Goal: Task Accomplishment & Management: Use online tool/utility

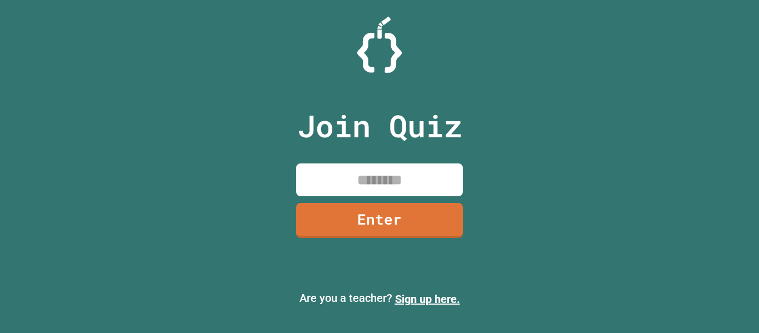
click at [442, 177] on input at bounding box center [379, 179] width 167 height 33
type input "********"
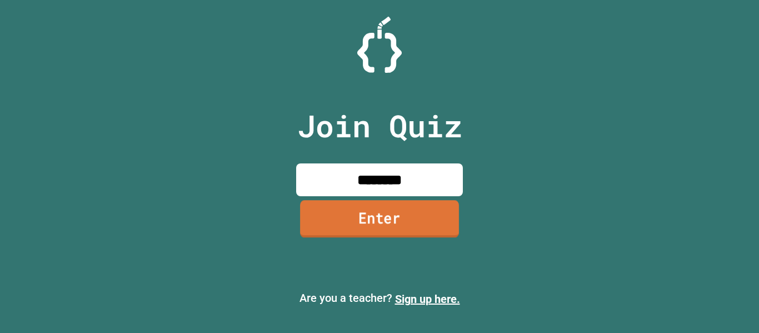
click at [435, 221] on link "Enter" at bounding box center [379, 218] width 159 height 37
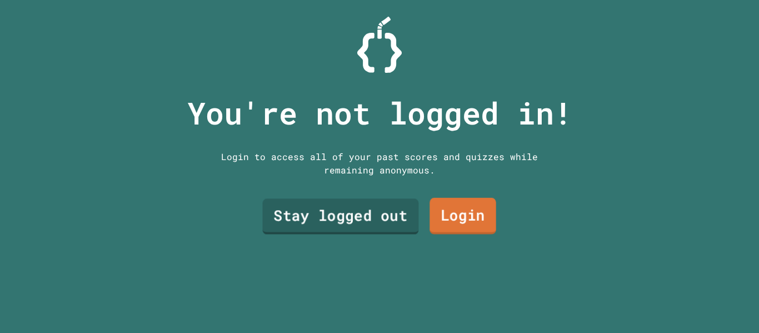
click at [369, 216] on link "Stay logged out" at bounding box center [340, 217] width 156 height 36
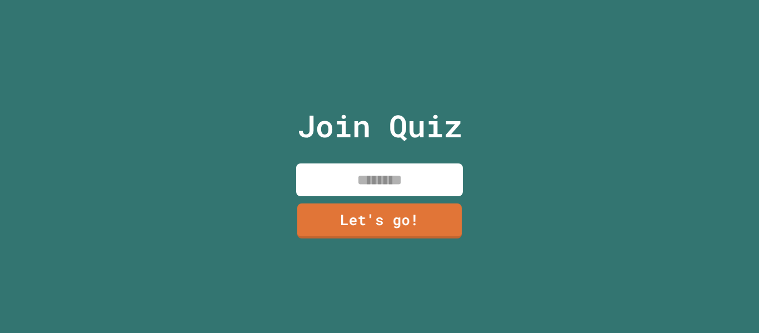
click at [402, 176] on input at bounding box center [379, 179] width 167 height 33
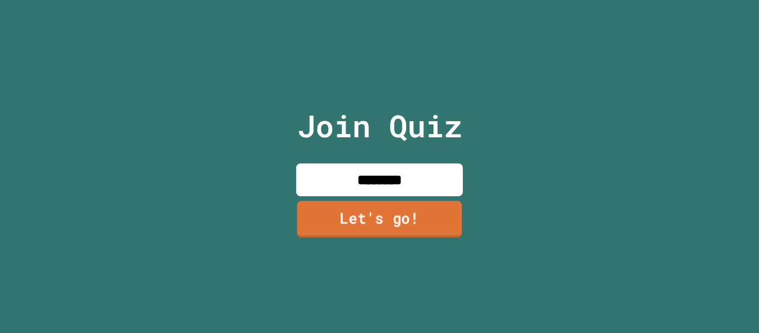
type input "********"
click at [404, 224] on link "Let's go!" at bounding box center [379, 219] width 165 height 37
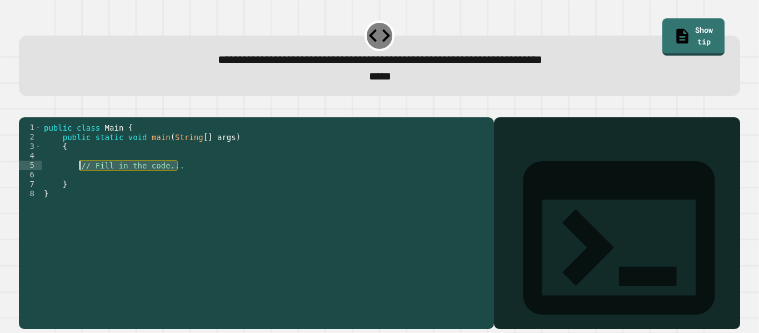
drag, startPoint x: 182, startPoint y: 186, endPoint x: 80, endPoint y: 186, distance: 101.6
click at [80, 186] on div "public class Main { public static void main ( String [ ] args ) { // Fill in th…" at bounding box center [265, 217] width 447 height 189
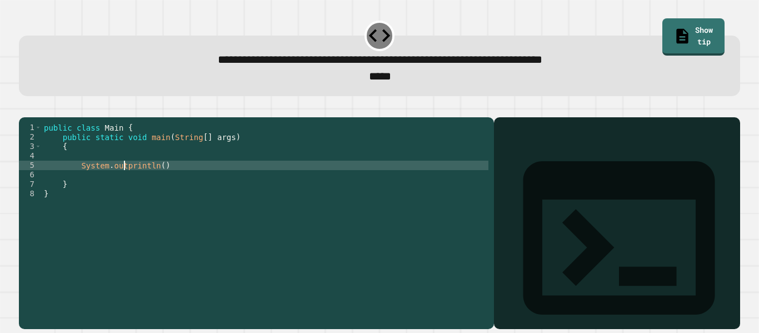
scroll to position [0, 11]
click at [226, 183] on div "public class Main { public static void main ( String [ ] args ) { System . out …" at bounding box center [265, 217] width 447 height 189
type textarea "**********"
click at [24, 108] on button "button" at bounding box center [24, 108] width 0 height 0
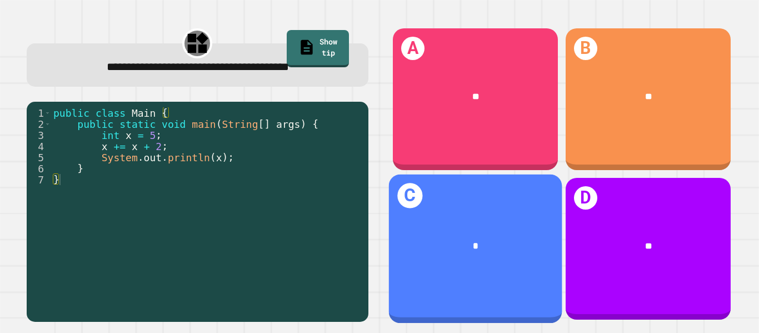
click at [530, 237] on div "*" at bounding box center [474, 246] width 173 height 52
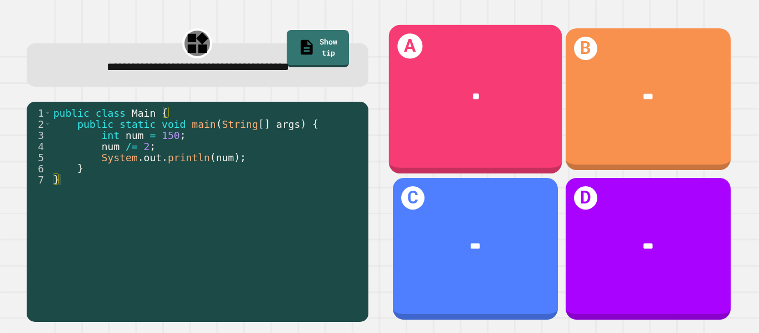
click at [473, 81] on div "**" at bounding box center [474, 97] width 173 height 52
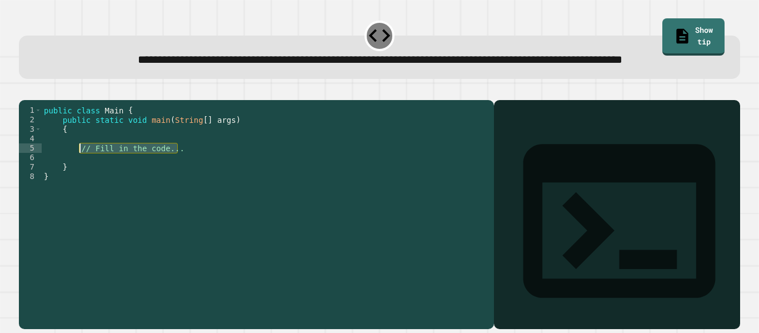
drag, startPoint x: 218, startPoint y: 185, endPoint x: 81, endPoint y: 183, distance: 137.8
click at [81, 183] on div "public class Main { public static void main ( String [ ] args ) { // Fill in th…" at bounding box center [265, 200] width 447 height 189
type textarea "*"
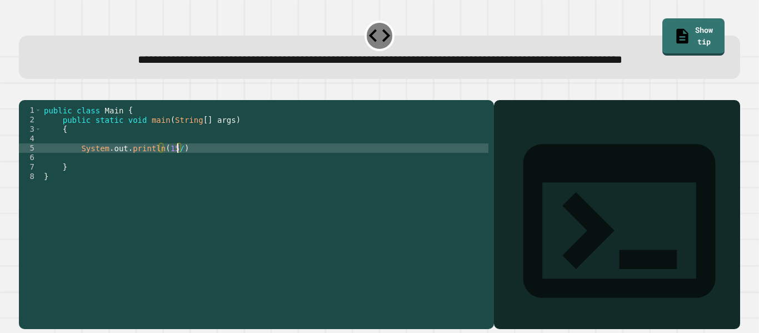
scroll to position [0, 17]
click at [224, 167] on div "public class Main { public static void main ( String [ ] args ) { System . out …" at bounding box center [265, 200] width 447 height 189
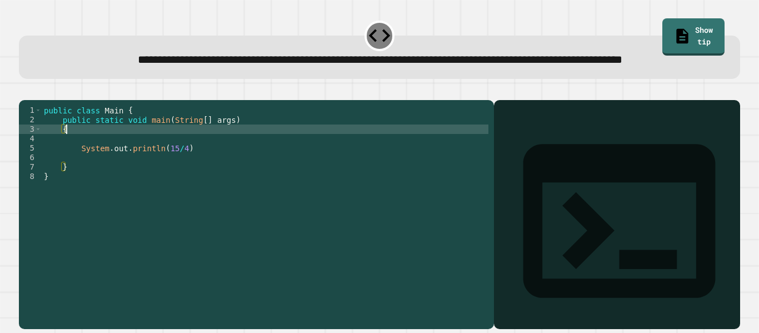
click at [172, 183] on div "public class Main { public static void main ( String [ ] args ) { System . out …" at bounding box center [265, 200] width 447 height 189
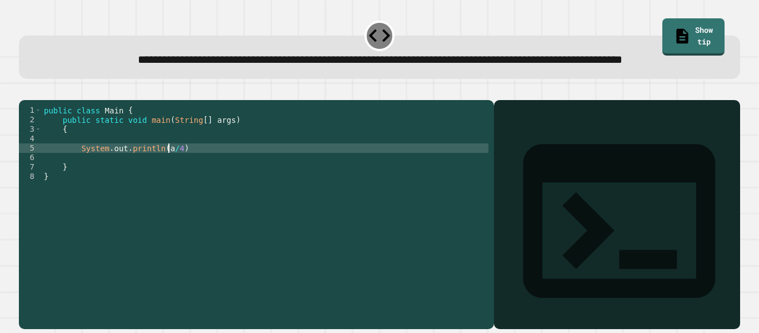
scroll to position [0, 16]
click at [178, 183] on div "public class Main { public static void main ( String [ ] args ) { System . out …" at bounding box center [265, 200] width 447 height 189
click at [157, 169] on div "public class Main { public static void main ( String [ ] args ) { System . out …" at bounding box center [265, 200] width 447 height 189
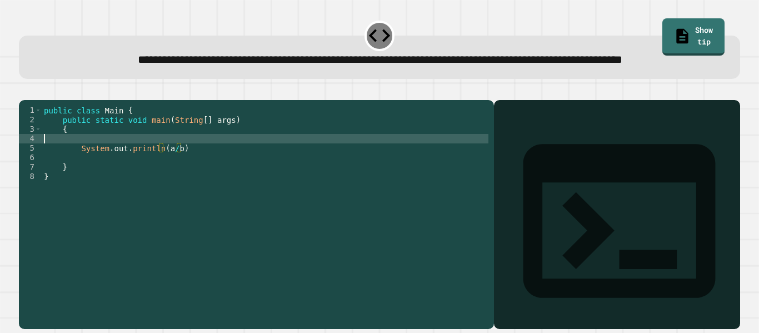
scroll to position [0, 0]
click at [168, 181] on div "public class Main { public static void main ( String [ ] args ) { System . out …" at bounding box center [265, 200] width 447 height 189
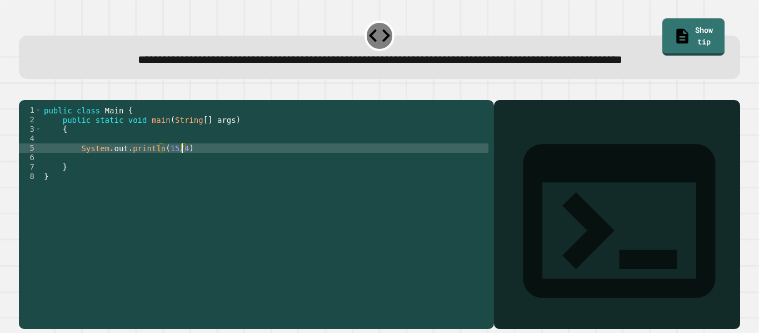
click at [24, 91] on icon "button" at bounding box center [24, 91] width 0 height 0
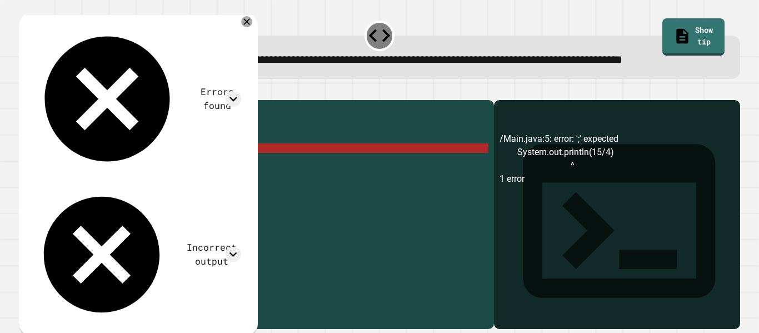
click at [153, 182] on div "public class Main { public static void main ( String [ ] args ) { System . out …" at bounding box center [265, 200] width 447 height 189
click at [153, 183] on div "public class Main { public static void main ( String [ ] args ) { System . out …" at bounding box center [265, 200] width 447 height 189
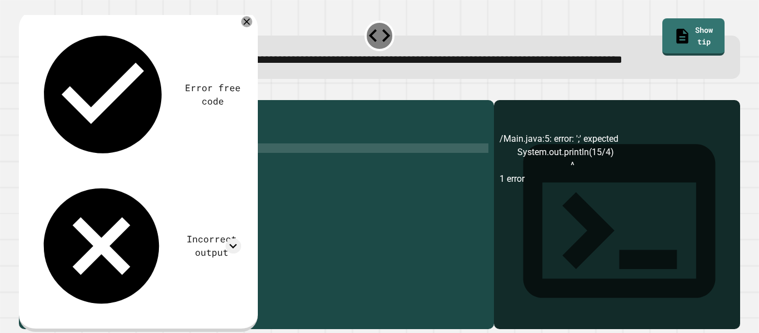
scroll to position [0, 14]
click at [264, 184] on div "public class Main { public static void main ( String [ ] args ) { System . out …" at bounding box center [265, 200] width 447 height 189
type textarea "**********"
click at [24, 91] on button "button" at bounding box center [24, 91] width 0 height 0
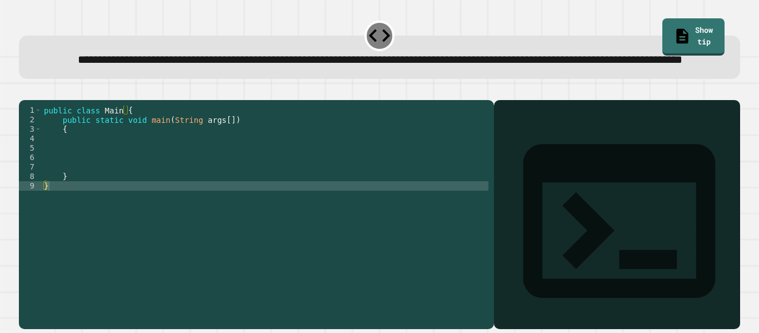
click at [156, 183] on div "public class Main { public static void main ( String args [ ]) { } }" at bounding box center [265, 200] width 447 height 189
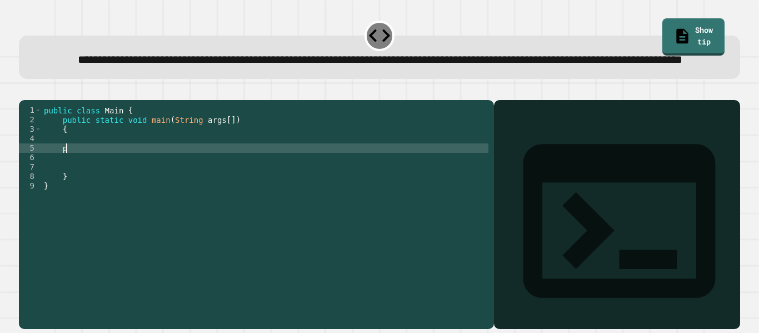
type textarea "*"
click at [73, 182] on div "public class Main { public static void main ( String args [ ]) { print . out . …" at bounding box center [265, 200] width 447 height 189
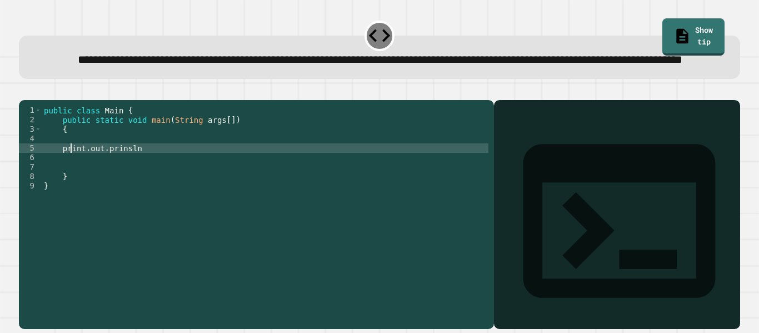
click at [73, 182] on div "public class Main { public static void main ( String args [ ]) { print . out . …" at bounding box center [265, 200] width 447 height 189
click at [70, 183] on div "public class Main { public static void main ( String args [ ]) { system . out .…" at bounding box center [265, 200] width 447 height 189
click at [256, 184] on div "public class Main { public static void main ( String args [ ]) { System . out .…" at bounding box center [265, 200] width 447 height 189
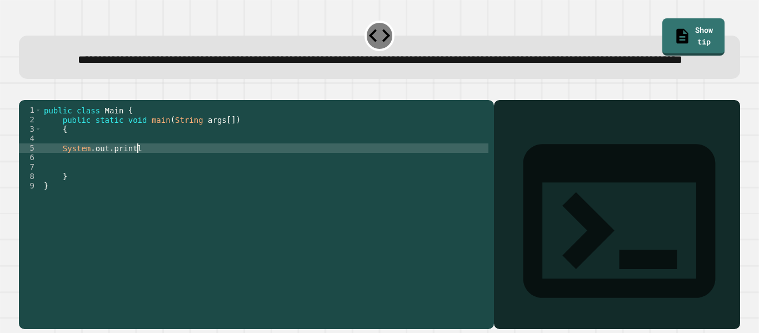
scroll to position [0, 12]
click at [194, 170] on div "public class Main { public static void main ( String args [ ]) { System . out .…" at bounding box center [265, 200] width 447 height 189
click at [203, 184] on div "public class Main { public static void main ( String args [ ]) { System . out .…" at bounding box center [265, 200] width 447 height 189
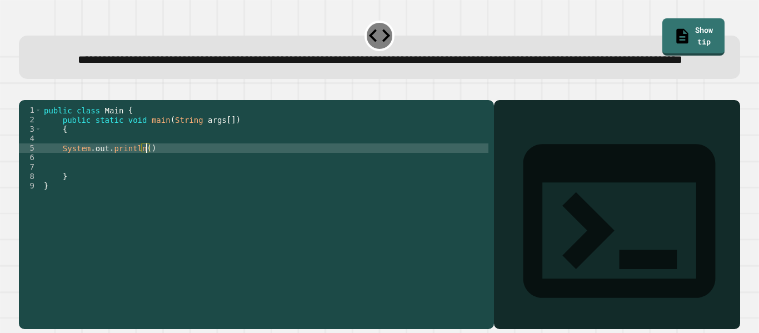
type textarea "**********"
click at [101, 174] on div "public class Main { public static void main ( String args [ ]) { System . out .…" at bounding box center [265, 200] width 447 height 189
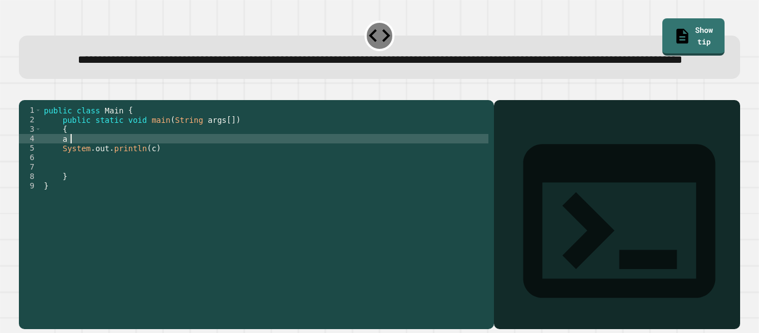
scroll to position [0, 3]
type textarea "*"
click at [152, 183] on div "public class Main { public static void main ( String args [ ]) { System . out .…" at bounding box center [265, 200] width 447 height 189
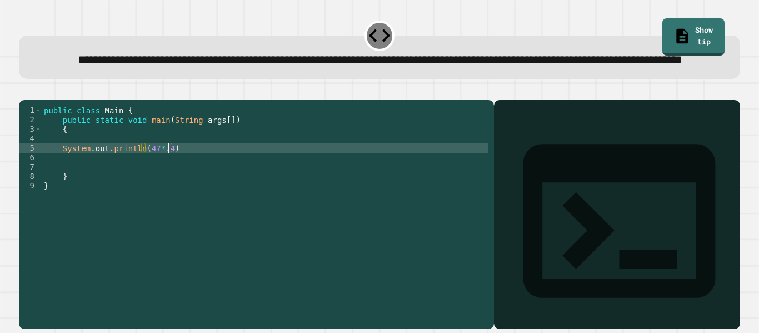
scroll to position [0, 16]
click at [146, 182] on div "public class Main { public static void main ( String args [ ]) { System . out .…" at bounding box center [265, 200] width 447 height 189
click at [35, 102] on icon "button" at bounding box center [32, 98] width 6 height 8
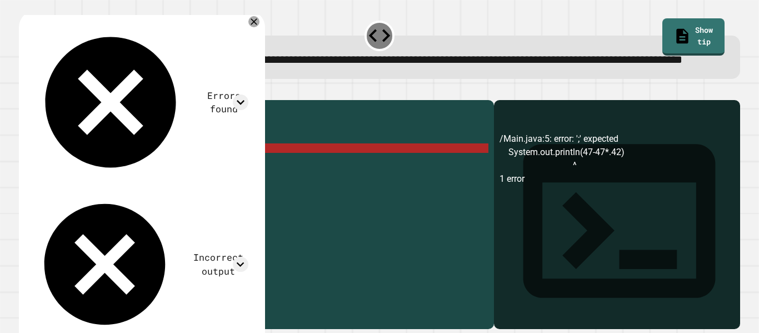
click at [321, 186] on div "public class Main { public static void main ( String args [ ]) { System . out .…" at bounding box center [265, 200] width 447 height 189
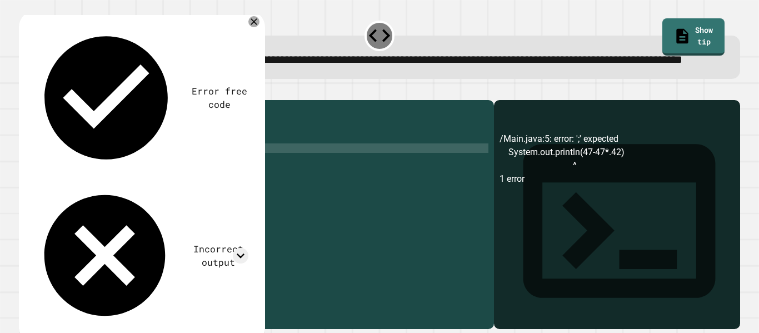
type textarea "**********"
click at [24, 91] on icon "button" at bounding box center [24, 91] width 0 height 0
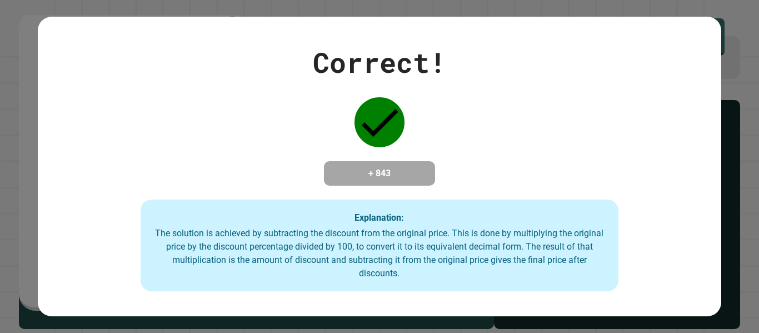
click at [270, 206] on div "Explanation: The solution is achieved by subtracting the discount from the orig…" at bounding box center [380, 245] width 478 height 92
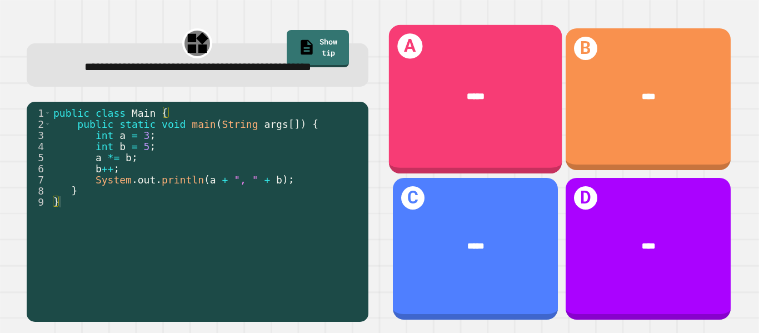
click at [506, 117] on div "*****" at bounding box center [474, 97] width 173 height 52
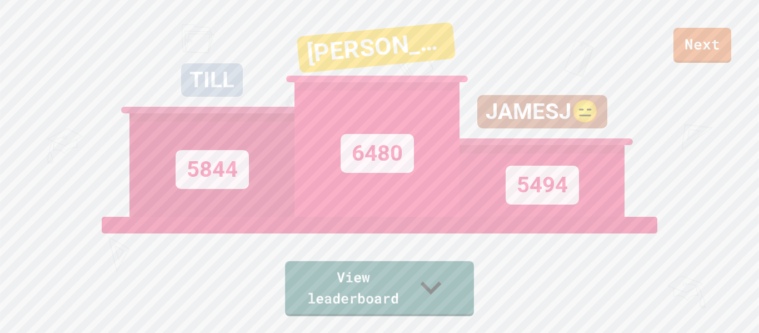
click at [359, 307] on link "View leaderboard" at bounding box center [379, 288] width 189 height 55
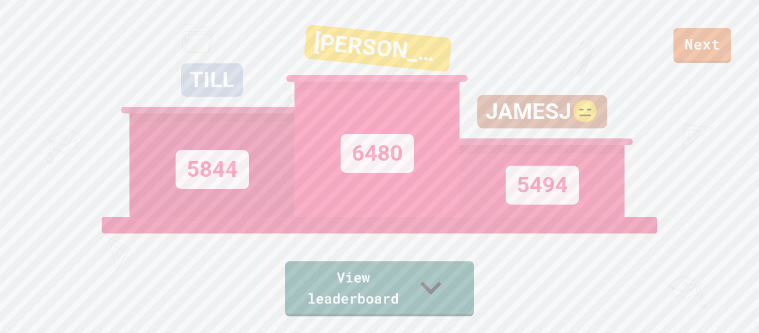
scroll to position [458, 0]
